Goal: Information Seeking & Learning: Check status

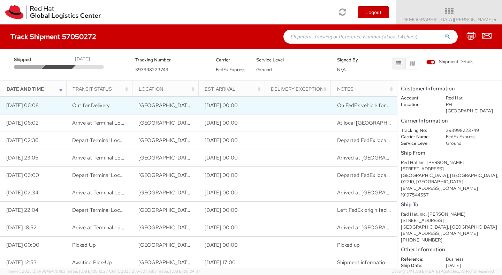
click at [105, 109] on td "Out for Delivery" at bounding box center [99, 105] width 66 height 17
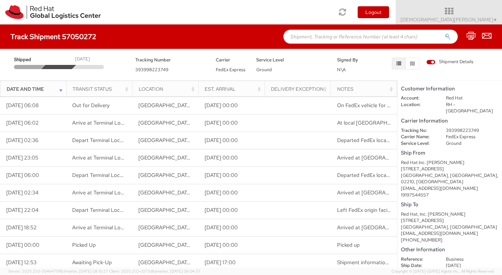
click at [59, 68] on div at bounding box center [58, 67] width 35 height 4
click at [31, 68] on div at bounding box center [27, 67] width 35 height 4
click at [55, 68] on div at bounding box center [58, 67] width 35 height 4
click at [82, 70] on div "Shipped [DATE] Tracking Number 393998223749 Carrier FedEx Express Service Level…" at bounding box center [251, 62] width 492 height 21
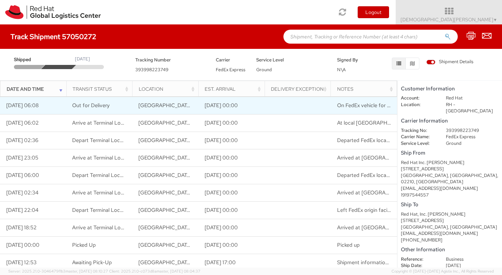
click at [376, 104] on span "On FedEx vehicle for delivery" at bounding box center [371, 105] width 68 height 7
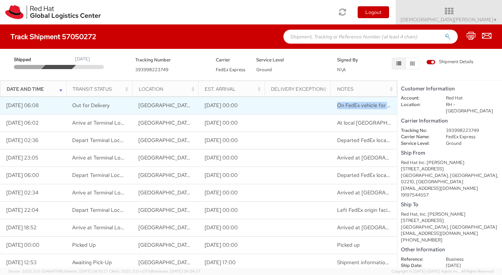
click at [376, 104] on span "On FedEx vehicle for delivery" at bounding box center [371, 105] width 68 height 7
